Goal: Leave review/rating

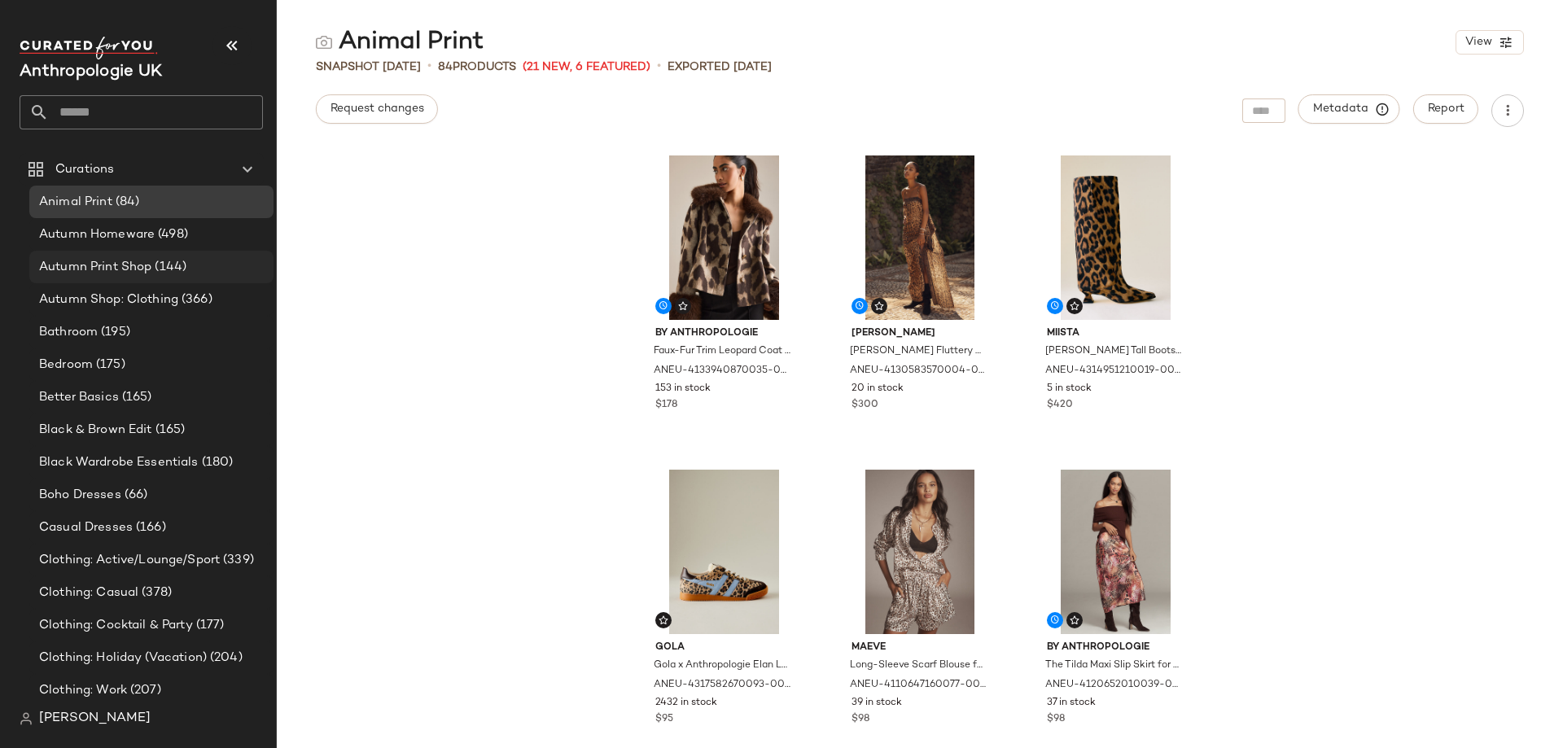
click at [113, 264] on span "Autumn Print Shop" at bounding box center [95, 267] width 112 height 19
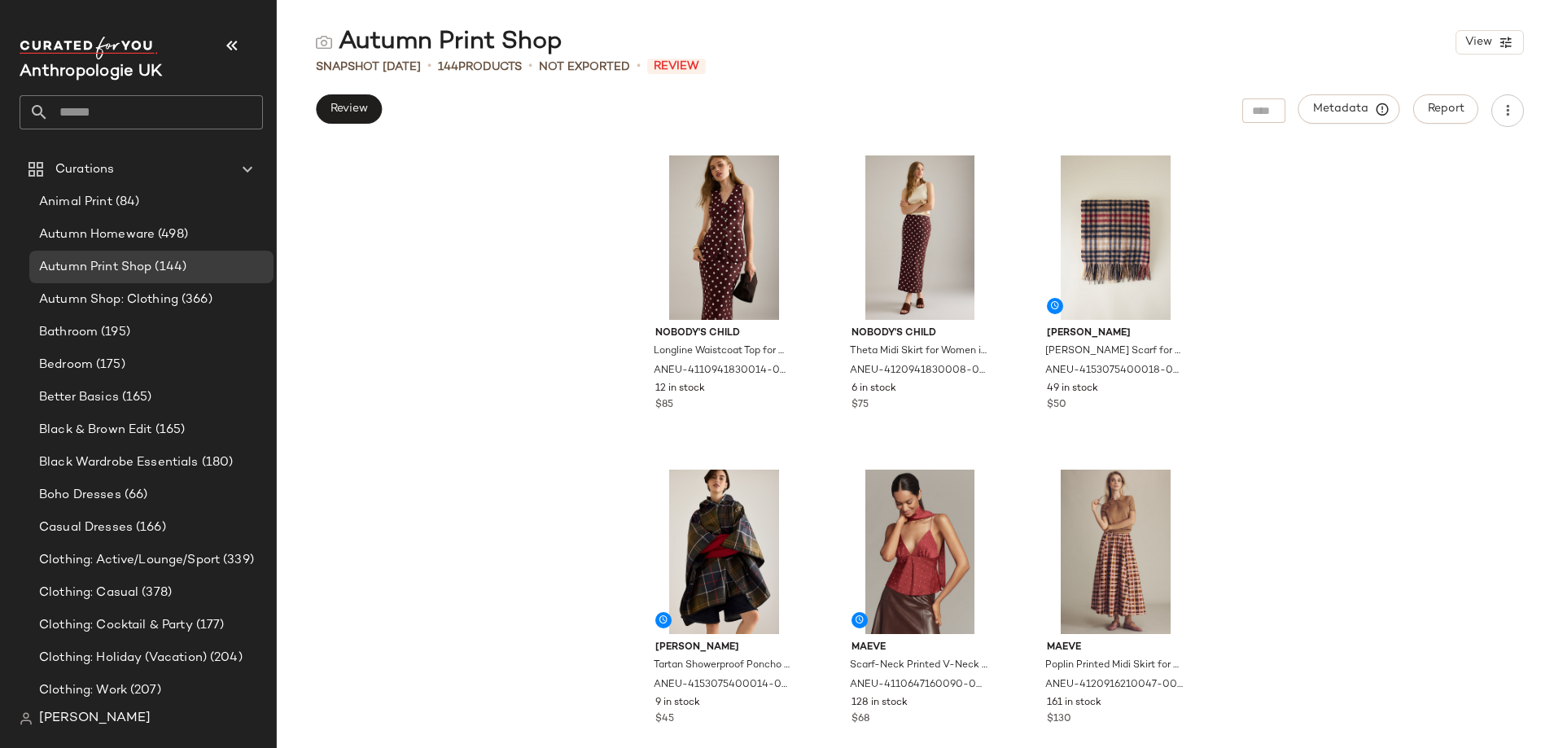
click at [366, 321] on div "Nobody's Child Longline Waistcoat Top for Women in Brown, Cotton/Tencel/LENZING…" at bounding box center [920, 448] width 1287 height 602
click at [341, 103] on span "Review" at bounding box center [349, 109] width 38 height 13
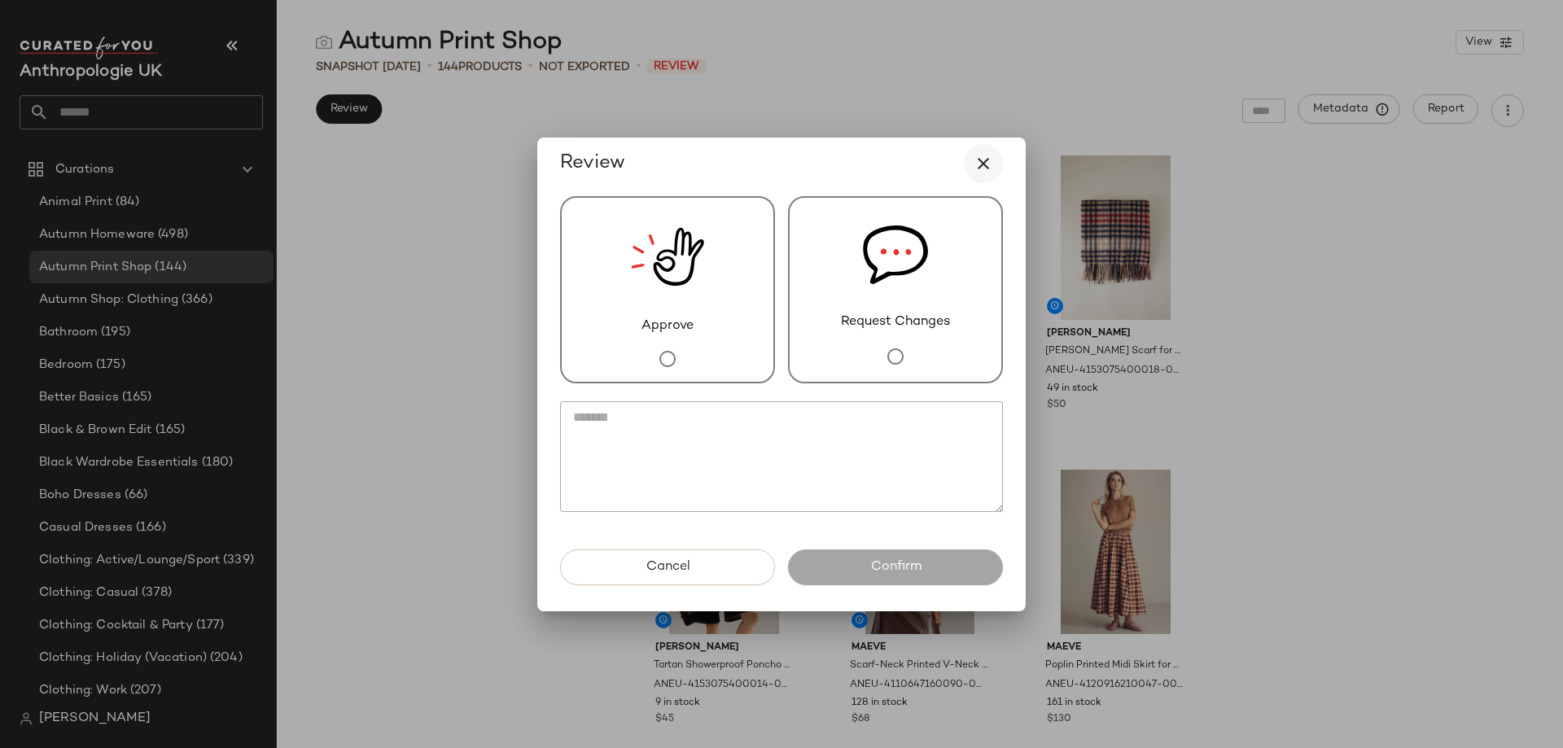
click at [984, 159] on icon "button" at bounding box center [984, 164] width 20 height 20
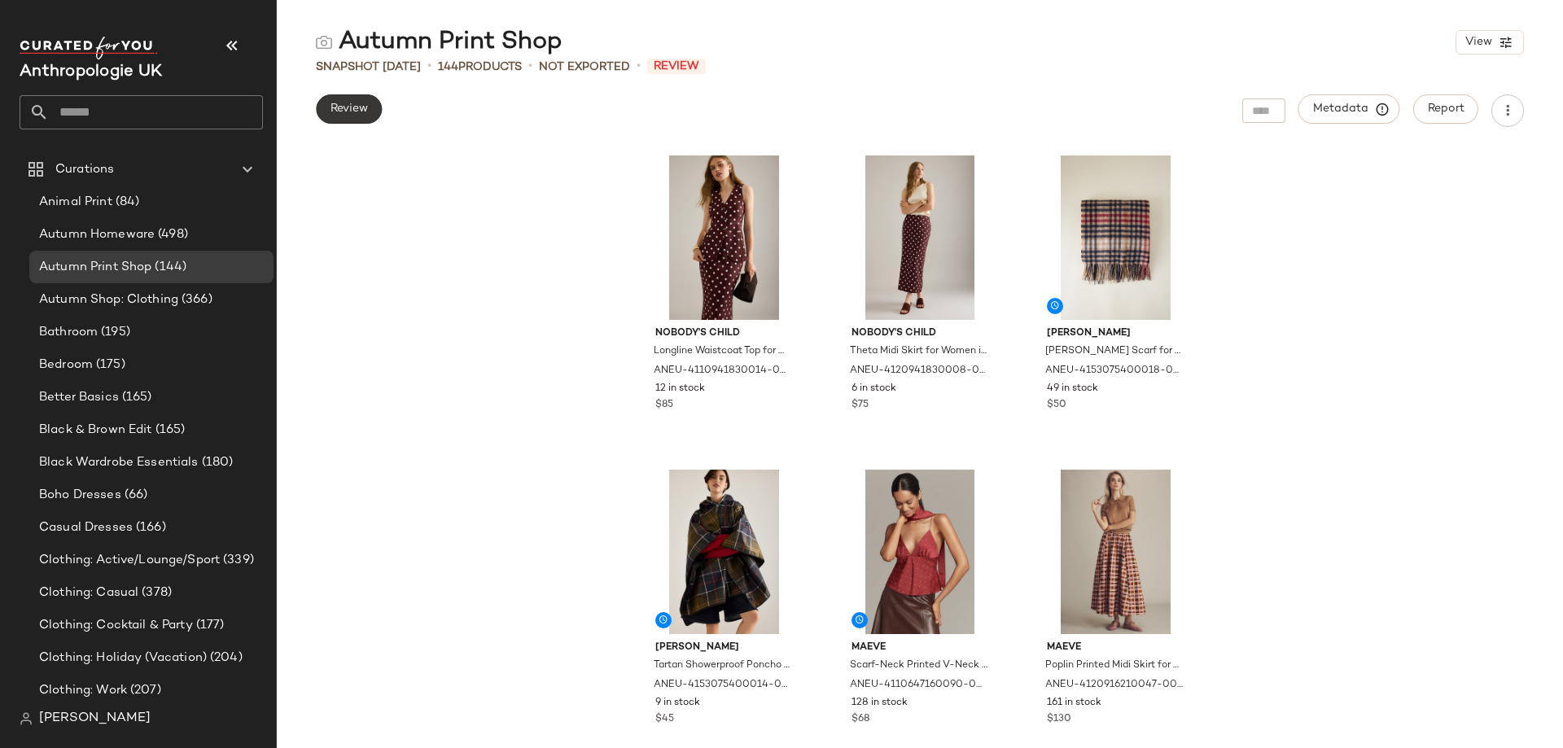
click at [339, 99] on button "Review" at bounding box center [349, 108] width 66 height 29
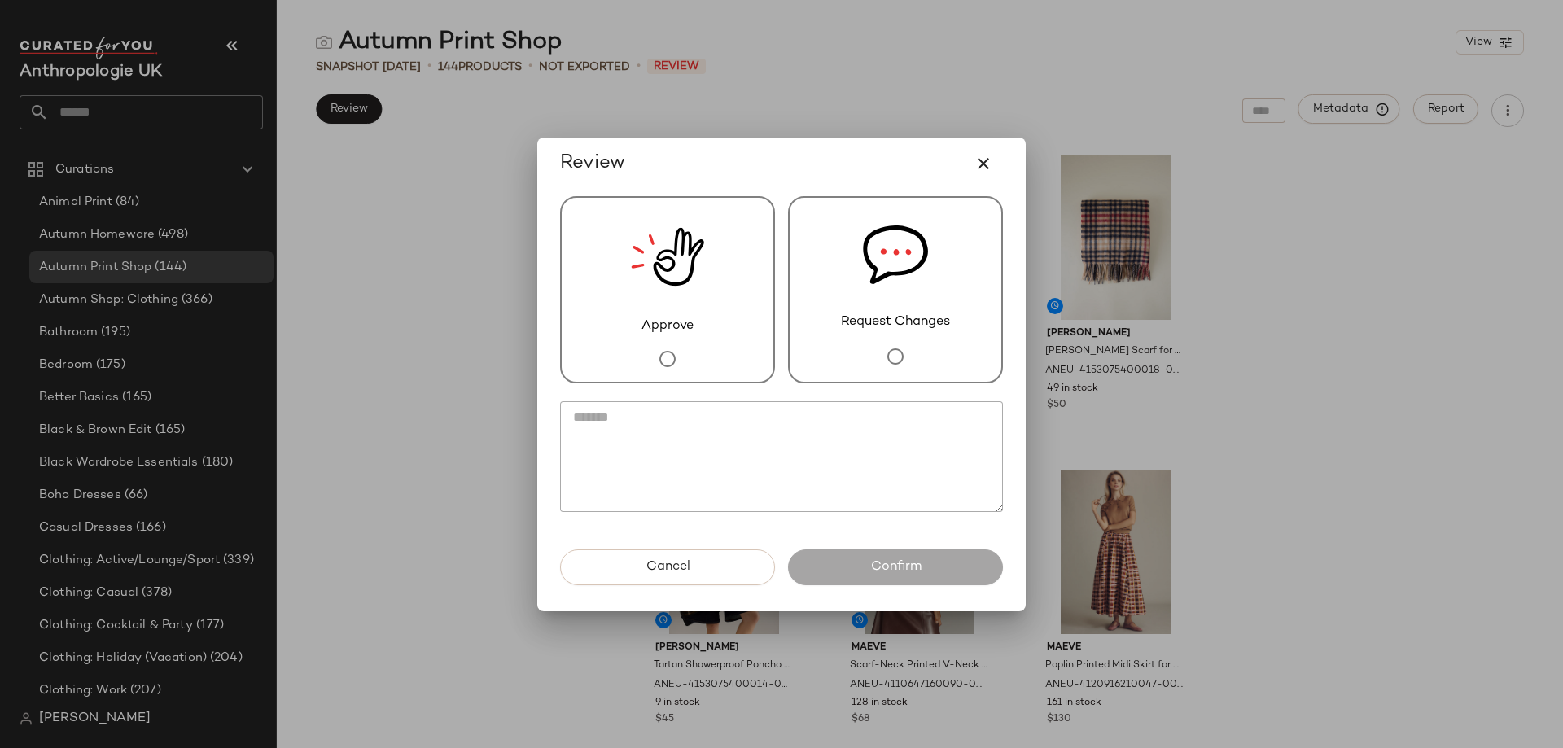
click at [664, 281] on img at bounding box center [667, 257] width 73 height 119
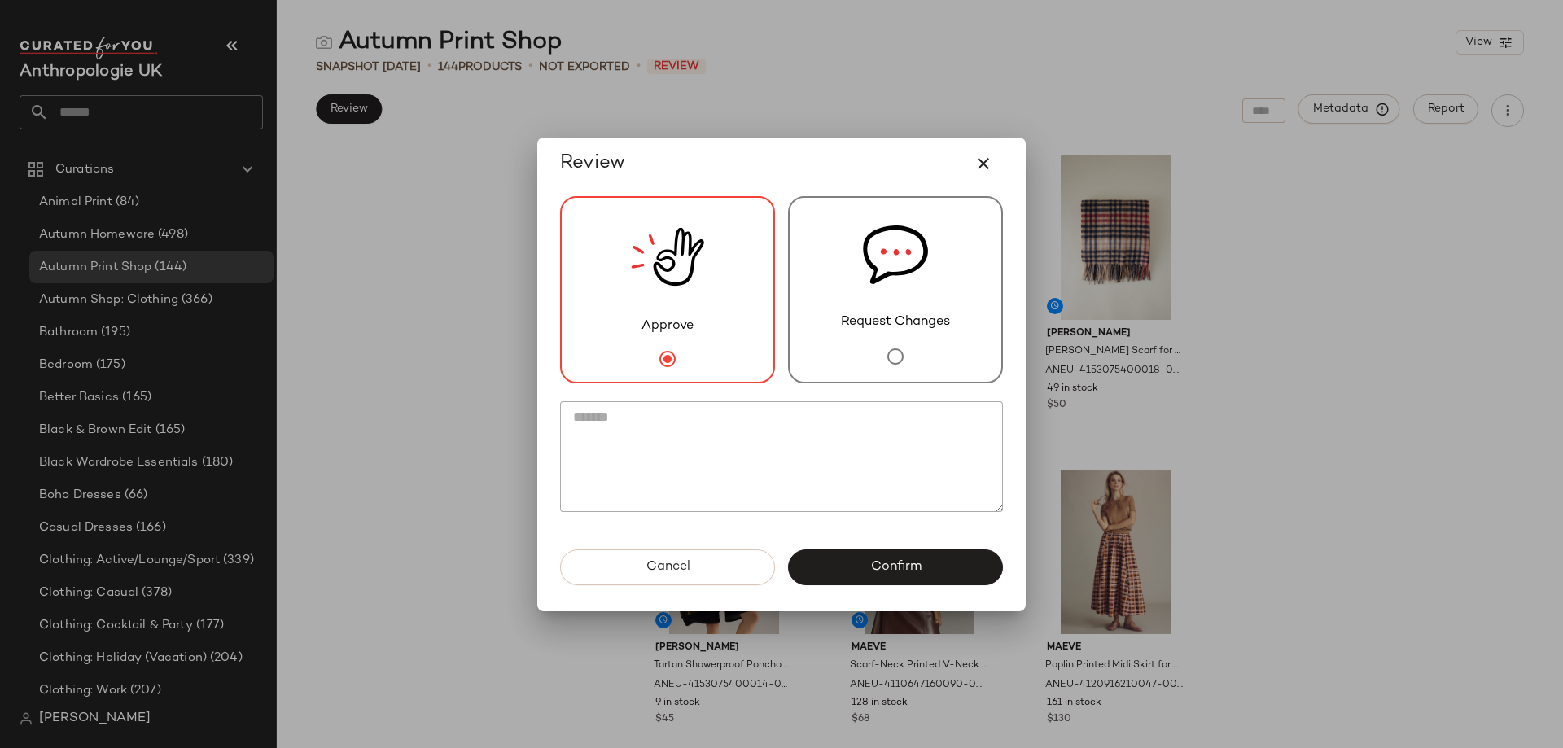
click at [750, 461] on textarea at bounding box center [781, 456] width 443 height 111
type textarea "**********"
click at [879, 570] on span "Confirm" at bounding box center [895, 566] width 51 height 15
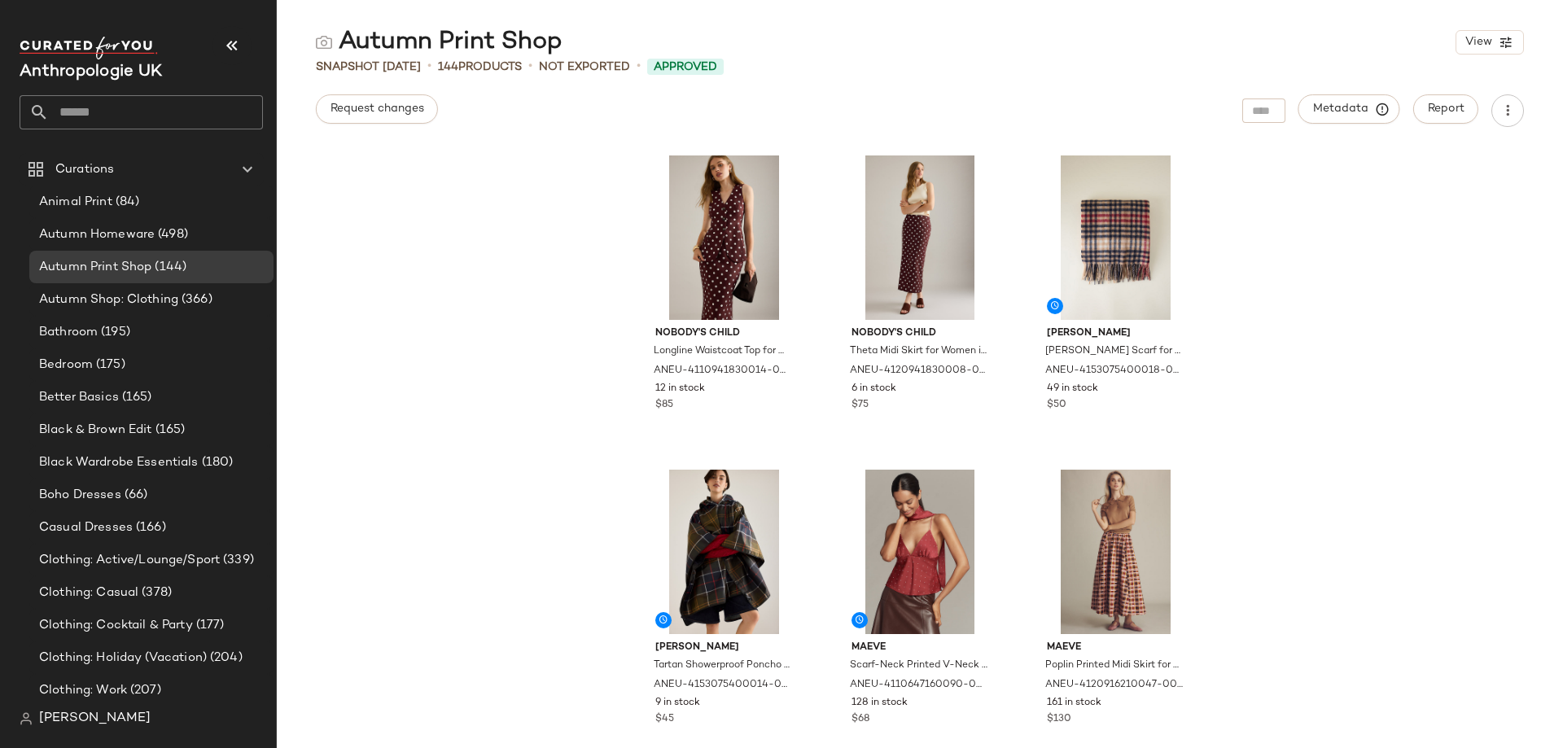
click at [617, 360] on div "Nobody's Child Longline Waistcoat Top for Women in Brown, Cotton/Tencel/LENZING…" at bounding box center [920, 448] width 1287 height 602
